Goal: Task Accomplishment & Management: Use online tool/utility

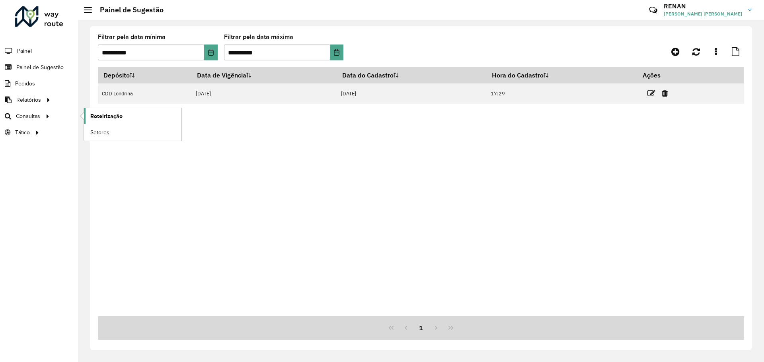
click at [101, 117] on span "Roteirização" at bounding box center [106, 116] width 32 height 8
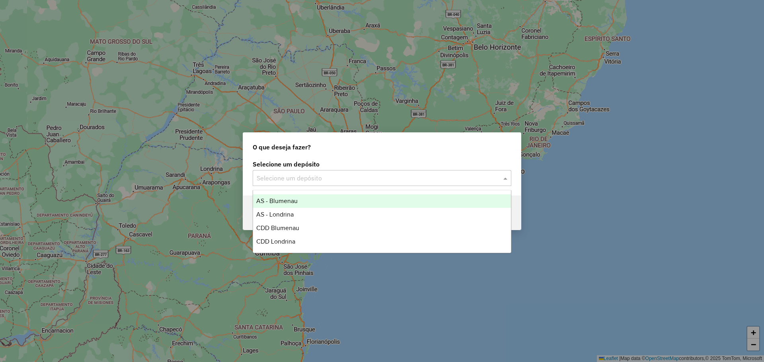
click at [453, 170] on div "Selecione um depósito" at bounding box center [382, 178] width 259 height 16
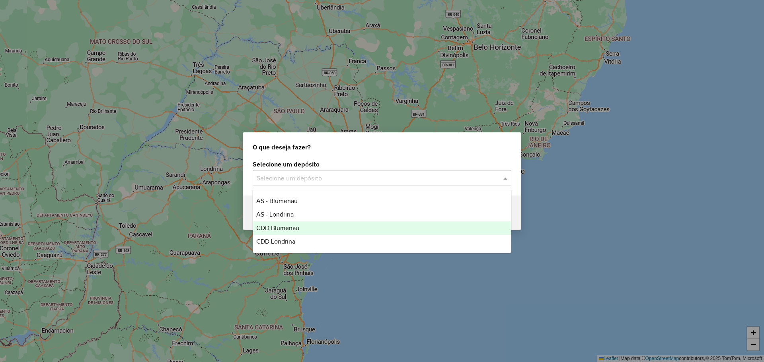
click at [298, 227] on span "CDD Blumenau" at bounding box center [277, 228] width 43 height 7
